Goal: Transaction & Acquisition: Purchase product/service

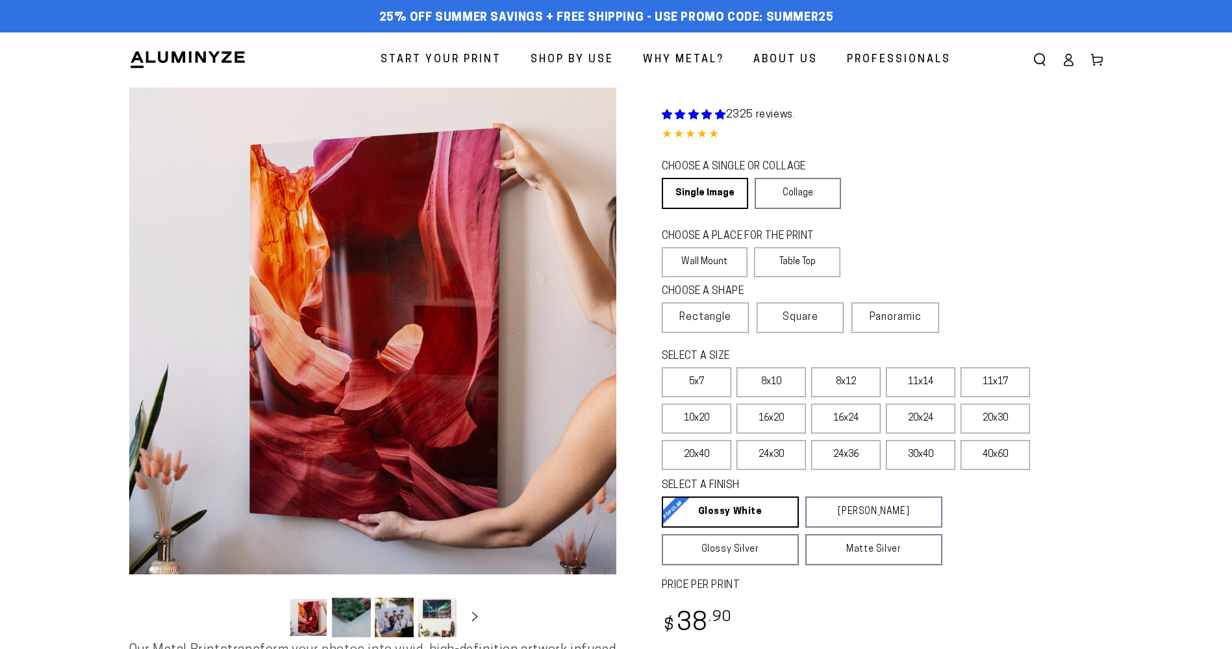
select select "**********"
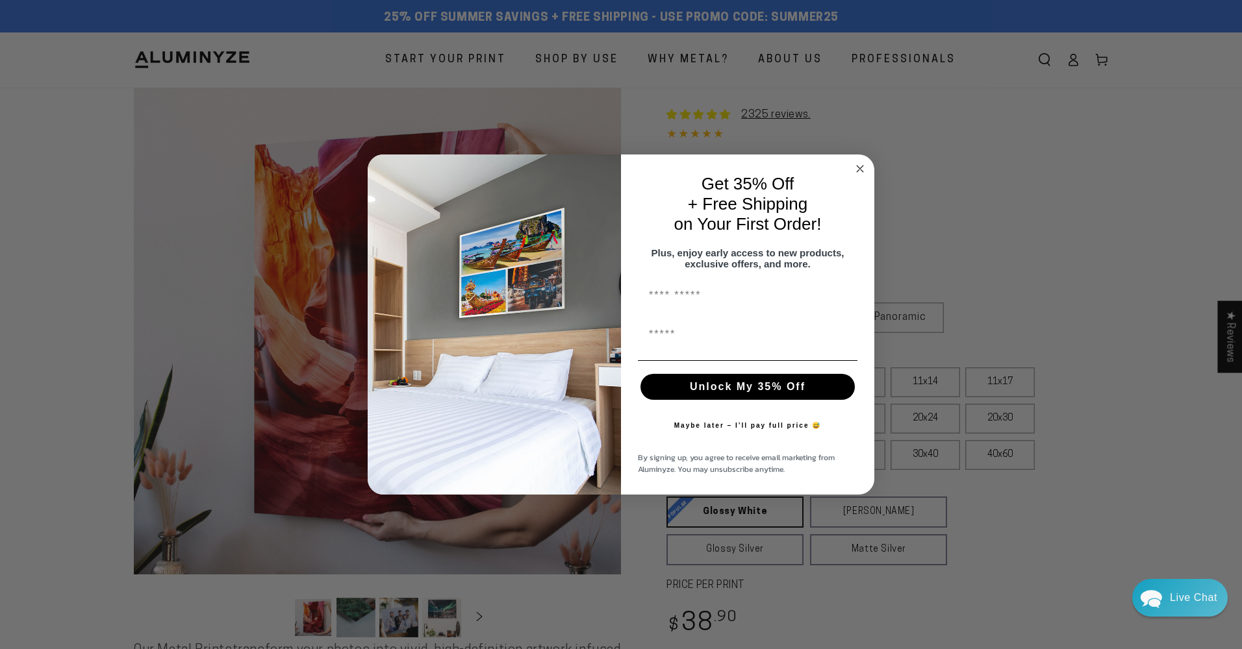
click at [858, 166] on icon "Close dialog" at bounding box center [860, 169] width 6 height 6
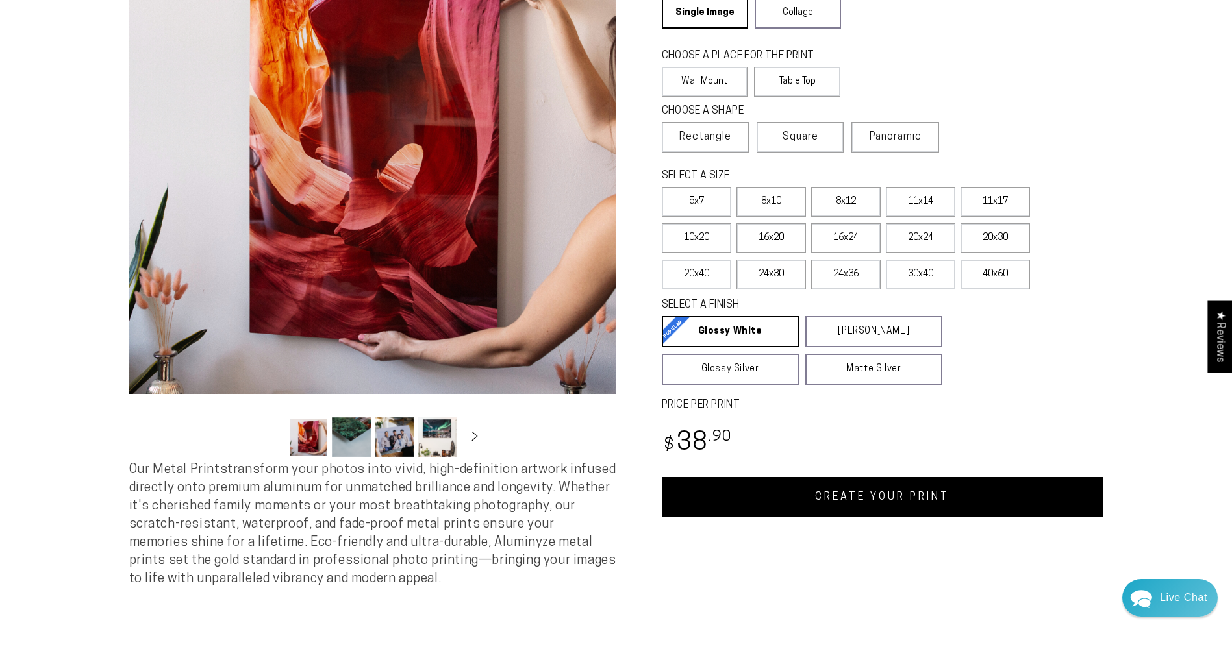
scroll to position [130, 0]
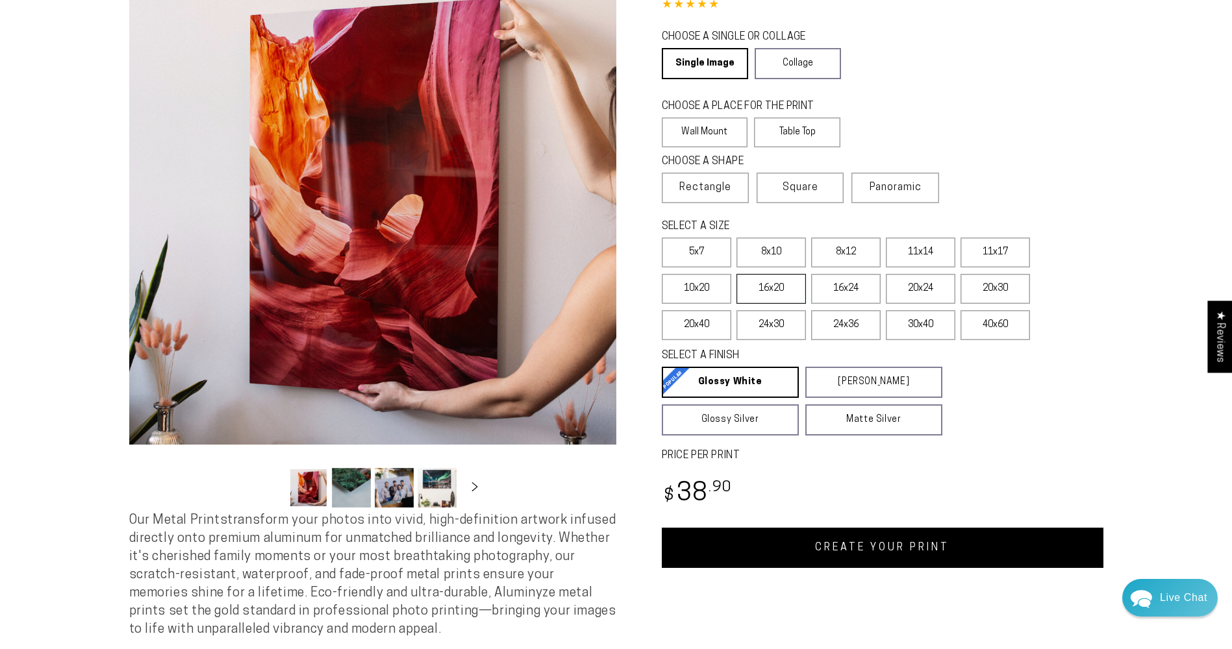
click at [773, 283] on label "16x20" at bounding box center [770, 289] width 69 height 30
drag, startPoint x: 936, startPoint y: 114, endPoint x: 508, endPoint y: 13, distance: 439.1
click at [936, 113] on div "CHOOSE A PLACE FOR THE PRINT Learn more" at bounding box center [801, 108] width 278 height 18
click at [763, 252] on label "8x10" at bounding box center [770, 253] width 69 height 30
click at [707, 254] on label "5x7" at bounding box center [696, 253] width 69 height 30
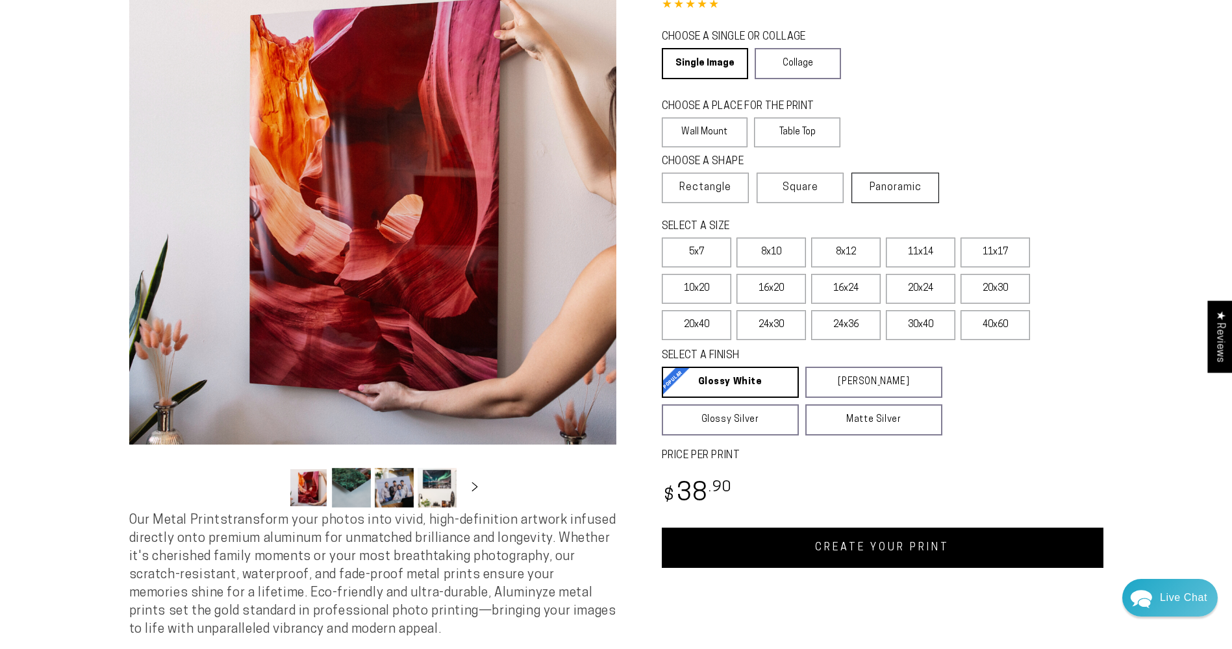
click at [877, 184] on span "Panoramic" at bounding box center [896, 187] width 52 height 10
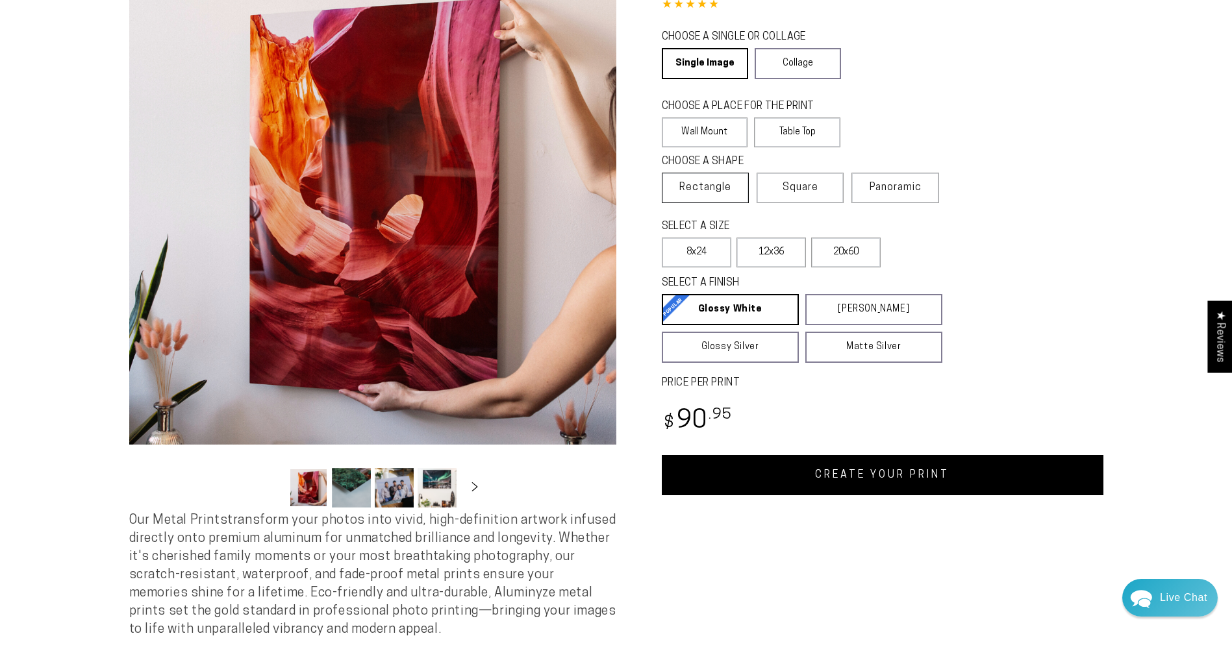
click at [720, 183] on span "Rectangle" at bounding box center [705, 188] width 52 height 16
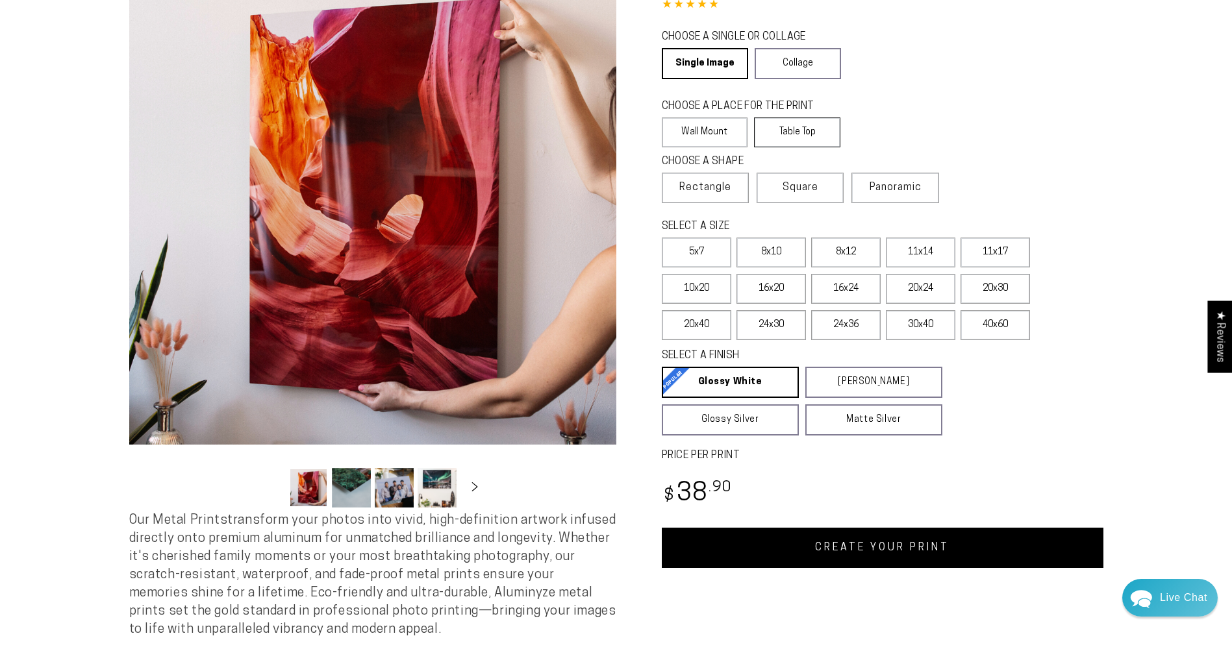
click at [795, 127] on label "Table Top" at bounding box center [797, 133] width 86 height 30
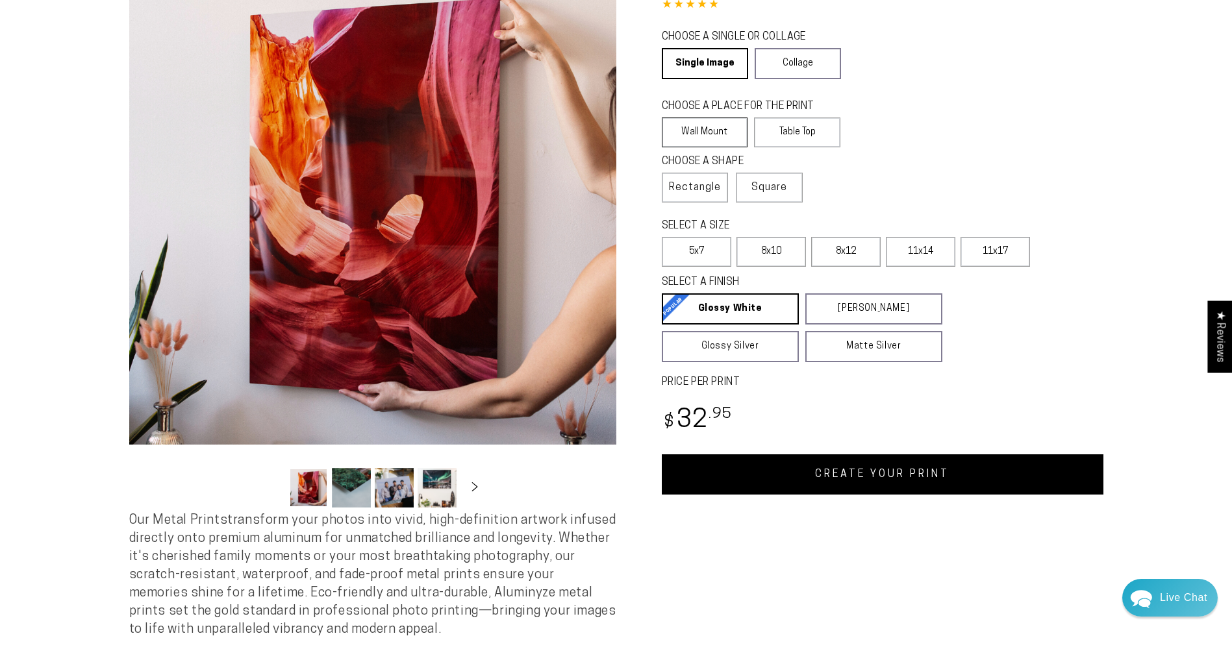
click at [718, 131] on label "Wall Mount" at bounding box center [705, 133] width 86 height 30
